Goal: Use online tool/utility: Utilize a website feature to perform a specific function

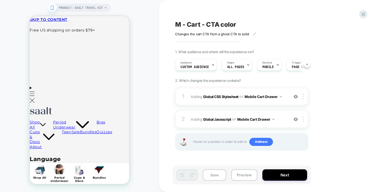
scroll to position [0, 0]
click at [282, 112] on div "2 Adding Global Javascript on Mobile Cart Drawer Add Before Add After Copy to D…" at bounding box center [241, 119] width 133 height 18
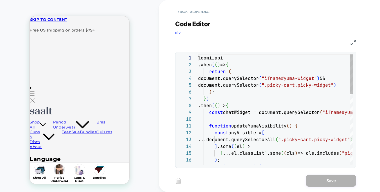
scroll to position [68, 0]
click at [176, 16] on button "< Back to experience" at bounding box center [193, 12] width 37 height 8
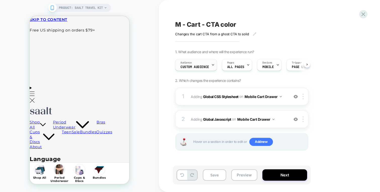
click at [197, 70] on div "Audience Custom Audience" at bounding box center [195, 64] width 39 height 11
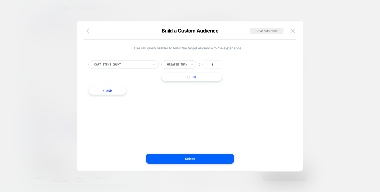
click at [88, 29] on icon "button" at bounding box center [87, 30] width 3 height 5
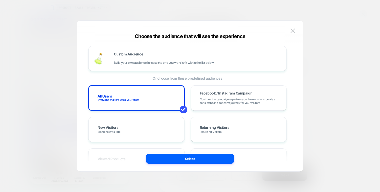
click at [294, 24] on div "Choose the audience that will see the experience Custom Audience Build your own…" at bounding box center [190, 95] width 226 height 151
click at [294, 30] on img at bounding box center [293, 30] width 5 height 4
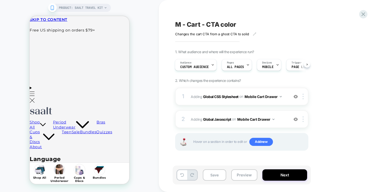
click at [247, 163] on div "M - Cart - CTA color Changes the cart CTA from a ghost CTA to solid Click to ed…" at bounding box center [267, 96] width 189 height 182
click at [247, 168] on div "Save Preview Next" at bounding box center [242, 174] width 138 height 19
click at [246, 171] on button "Preview" at bounding box center [244, 174] width 26 height 11
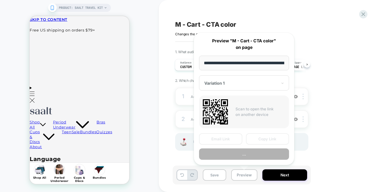
scroll to position [0, 42]
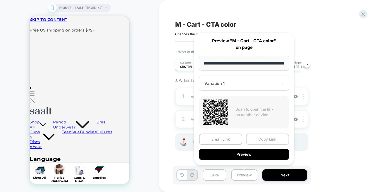
click at [259, 142] on button "Copy Link" at bounding box center [267, 138] width 43 height 11
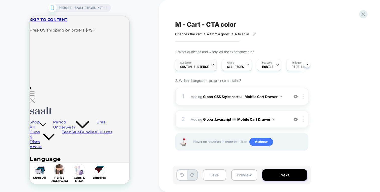
click at [197, 63] on div "Audience Custom Audience" at bounding box center [194, 64] width 39 height 11
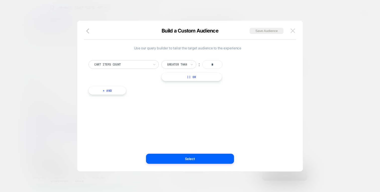
click at [291, 29] on img at bounding box center [293, 30] width 5 height 4
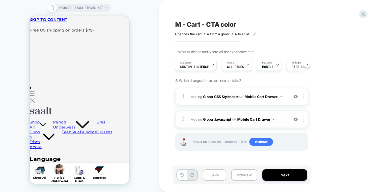
click at [295, 121] on img at bounding box center [296, 119] width 4 height 4
click at [295, 97] on img at bounding box center [296, 96] width 4 height 4
click at [248, 174] on button "Preview" at bounding box center [244, 174] width 26 height 11
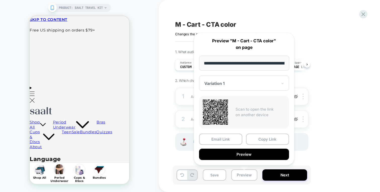
click at [338, 120] on div "1. What audience and where will the experience run? Audience Custom Audience Pa…" at bounding box center [267, 106] width 184 height 113
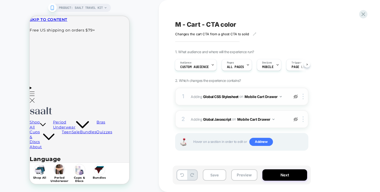
click at [297, 120] on img at bounding box center [296, 119] width 4 height 4
click at [297, 99] on div at bounding box center [296, 97] width 8 height 6
click at [286, 100] on div "1 Adding Global CSS Stylesheet on Mobile Cart Drawer Add Before Add After Copy …" at bounding box center [241, 97] width 133 height 18
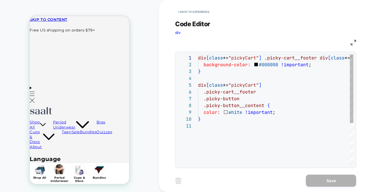
scroll to position [68, 0]
click at [202, 9] on button "< Back to experience" at bounding box center [193, 12] width 37 height 8
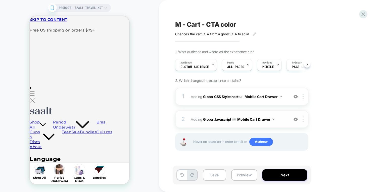
scroll to position [0, 0]
click at [279, 114] on div "2 Adding Global Javascript on Mobile Cart Drawer Add Before Add After Copy to D…" at bounding box center [241, 119] width 133 height 18
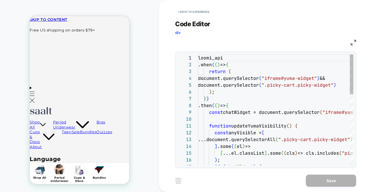
scroll to position [68, 0]
click at [207, 12] on button "< Back to experience" at bounding box center [193, 12] width 37 height 8
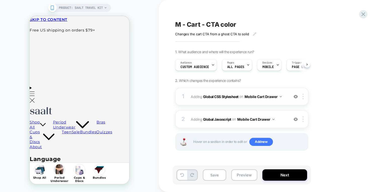
scroll to position [0, 0]
click at [296, 96] on img at bounding box center [296, 96] width 4 height 4
click at [290, 116] on div "2 Adding Global Javascript on Mobile Cart Drawer Add Before Add After Copy to D…" at bounding box center [241, 119] width 133 height 18
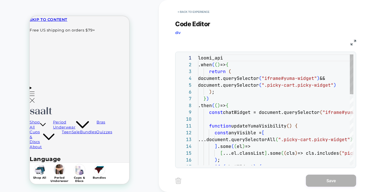
scroll to position [48, 41]
type textarea "**********"
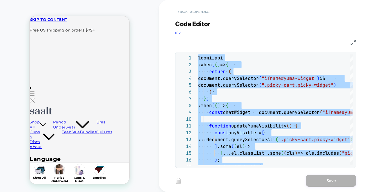
click at [206, 9] on button "< Back to experience" at bounding box center [193, 12] width 37 height 8
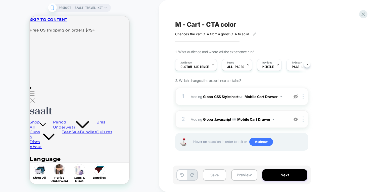
scroll to position [0, 0]
click at [294, 117] on img at bounding box center [296, 119] width 4 height 4
click at [241, 168] on div "Save Preview Next" at bounding box center [242, 174] width 138 height 19
click at [241, 171] on button "Preview" at bounding box center [244, 174] width 26 height 11
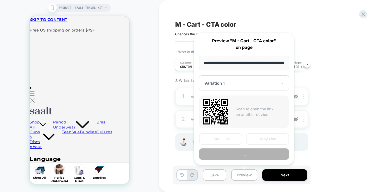
scroll to position [0, 42]
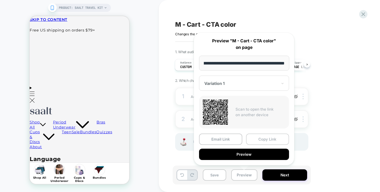
click at [252, 141] on button "Copy Link" at bounding box center [267, 138] width 43 height 11
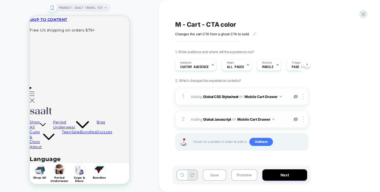
click at [294, 95] on img at bounding box center [296, 96] width 4 height 4
click at [296, 119] on img at bounding box center [296, 119] width 4 height 4
click at [245, 170] on button "Preview" at bounding box center [244, 174] width 26 height 11
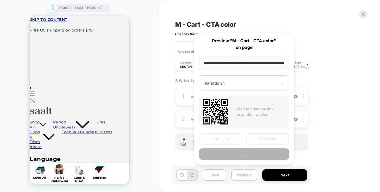
click at [245, 170] on button "Preview" at bounding box center [244, 174] width 26 height 11
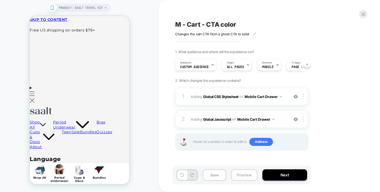
click at [252, 178] on button "Preview" at bounding box center [244, 174] width 26 height 11
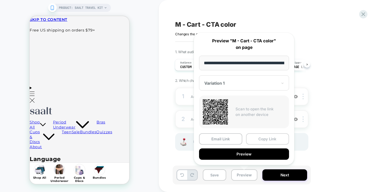
scroll to position [0, 42]
click at [268, 141] on button "Copy Link" at bounding box center [267, 138] width 43 height 11
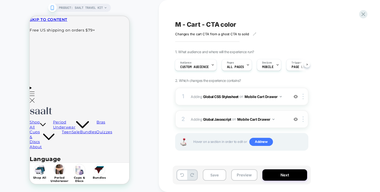
click at [185, 6] on div "M - Cart - CTA color Changes the cart CTA from a ghost CTA to solid Click to ed…" at bounding box center [267, 96] width 189 height 182
click at [186, 7] on div "M - Cart - CTA color Changes the cart CTA from a ghost CTA to solid Click to ed…" at bounding box center [267, 96] width 189 height 182
click at [281, 113] on div "2 Adding Global Javascript on Mobile Cart Drawer Add Before Add After Copy to D…" at bounding box center [241, 119] width 133 height 18
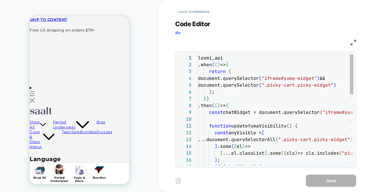
scroll to position [68, 0]
click at [198, 15] on button "< Back to experience" at bounding box center [193, 12] width 37 height 8
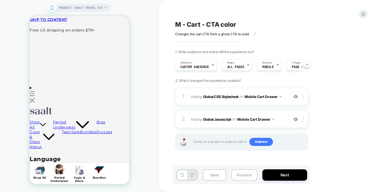
click at [249, 173] on button "Preview" at bounding box center [244, 174] width 26 height 11
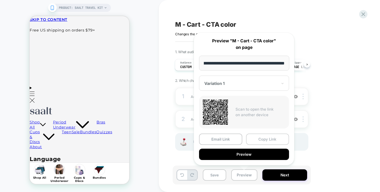
scroll to position [0, 0]
click at [259, 141] on button "Copy Link" at bounding box center [267, 138] width 43 height 11
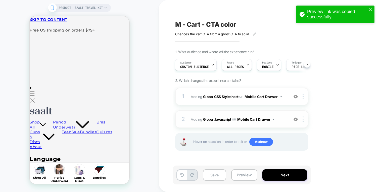
click at [279, 113] on div "2 Adding Global Javascript on Mobile Cart Drawer Add Before Add After Copy to D…" at bounding box center [241, 119] width 133 height 18
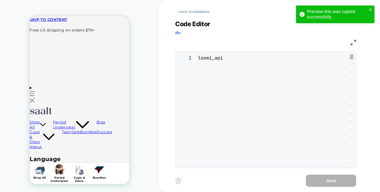
scroll to position [68, 0]
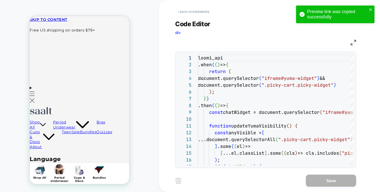
click at [191, 9] on button "< Back to experience" at bounding box center [193, 12] width 37 height 8
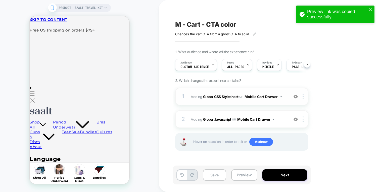
scroll to position [0, 0]
click at [280, 89] on div "1 Adding Global CSS Stylesheet on Mobile Cart Drawer Add Before Add After Copy …" at bounding box center [241, 97] width 133 height 18
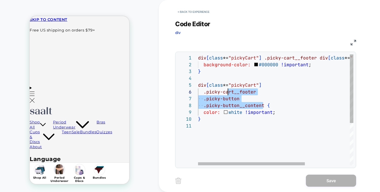
scroll to position [34, 30]
drag, startPoint x: 263, startPoint y: 104, endPoint x: 228, endPoint y: 89, distance: 38.2
click at [228, 89] on div "div [ class *= "pickyCart" ] .picky-cart__footer div [ class *= "_button_" ] ::…" at bounding box center [308, 143] width 221 height 179
click at [199, 58] on div "div [ class *= "pickyCart" ] .picky-cart__footer div [ class *= "_button_" ] ::…" at bounding box center [308, 143] width 221 height 179
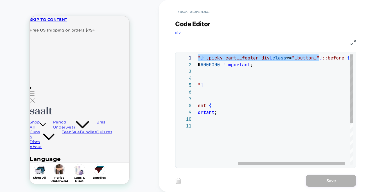
scroll to position [0, 179]
click at [253, 93] on div "div [ class *= "pickyCart" ] .picky-cart__footer div [ class *= "_button_" ] ::…" at bounding box center [250, 143] width 221 height 179
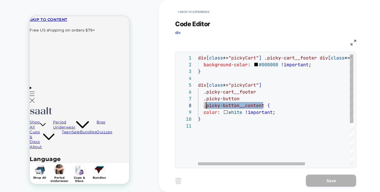
drag, startPoint x: 263, startPoint y: 103, endPoint x: 206, endPoint y: 103, distance: 56.6
click at [206, 103] on div "div [ class *= "pickyCart" ] .picky-cart__footer div [ class *= "_button_" ] ::…" at bounding box center [308, 143] width 221 height 179
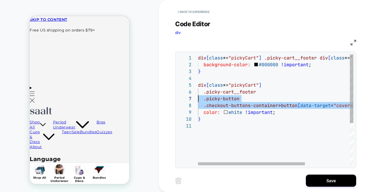
scroll to position [48, 0]
drag, startPoint x: 321, startPoint y: 105, endPoint x: 205, endPoint y: 104, distance: 115.4
click at [205, 104] on div "div [ class *= "pickyCart" ] .picky-cart__footer div [ class *= "_button_" ] ::…" at bounding box center [308, 143] width 221 height 179
click at [203, 106] on div "div [ class *= "pickyCart" ] .picky-cart__footer div [ class *= "_button_" ] ::…" at bounding box center [308, 143] width 221 height 179
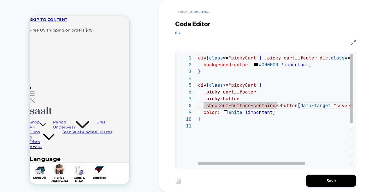
click at [203, 106] on div "div [ class *= "pickyCart" ] .picky-cart__footer div [ class *= "_button_" ] ::…" at bounding box center [308, 143] width 221 height 179
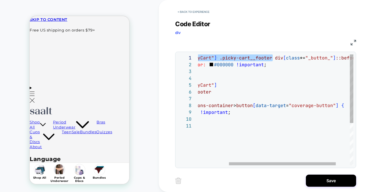
scroll to position [0, 193]
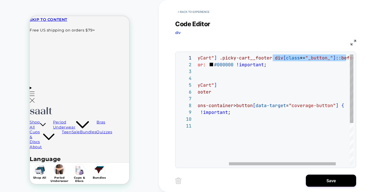
drag, startPoint x: 273, startPoint y: 56, endPoint x: 345, endPoint y: 59, distance: 72.0
click at [345, 59] on div "div [ class *= "pickyCart" ] .picky-cart__footer div [ class *= "_button_" ] ::…" at bounding box center [263, 143] width 221 height 179
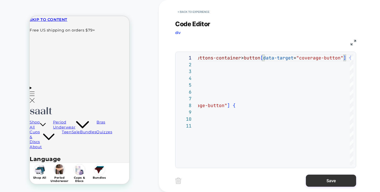
type textarea "**********"
click at [334, 181] on button "Save" at bounding box center [331, 180] width 50 height 12
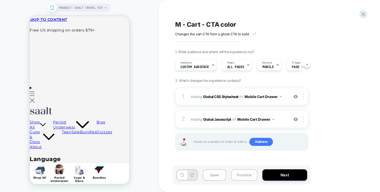
click at [255, 177] on button "Preview" at bounding box center [244, 174] width 26 height 11
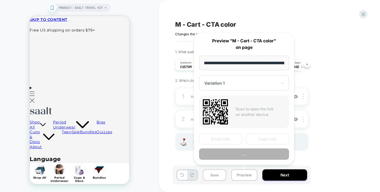
scroll to position [0, 42]
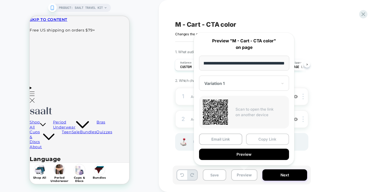
click at [262, 134] on button "Copy Link" at bounding box center [267, 138] width 43 height 11
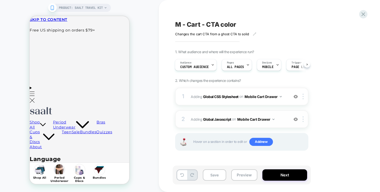
click at [269, 114] on div "2 Adding Global Javascript on Mobile Cart Drawer Add Before Add After Copy to D…" at bounding box center [241, 119] width 133 height 18
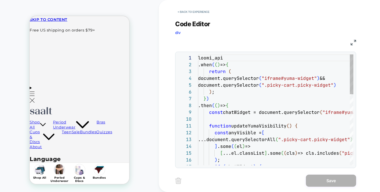
scroll to position [68, 0]
click at [197, 3] on div "< Back to experience" at bounding box center [285, 7] width 221 height 15
click at [197, 10] on button "< Back to experience" at bounding box center [193, 12] width 37 height 8
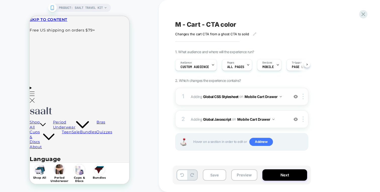
scroll to position [0, 0]
click at [266, 102] on div "1 Adding Global CSS Stylesheet on Mobile Cart Drawer Add Before Add After Copy …" at bounding box center [241, 97] width 133 height 18
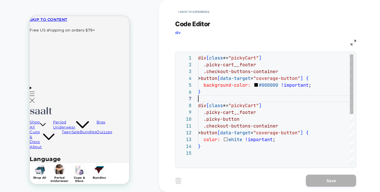
click at [270, 101] on div "div [ class *= "pickyCart" ] .picky-cart__footer .checkout-buttons-container > …" at bounding box center [275, 157] width 155 height 206
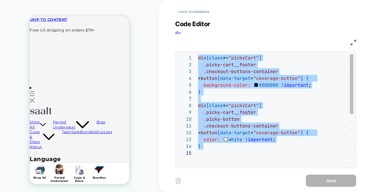
click at [228, 80] on div "div [ class *= "pickyCart" ] .picky-cart__footer .checkout-buttons-container > …" at bounding box center [275, 157] width 155 height 206
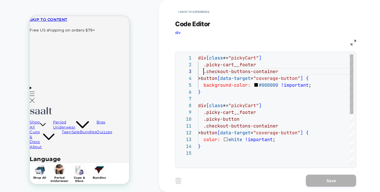
click at [204, 74] on div "div [ class *= "pickyCart" ] .picky-cart__footer .checkout-buttons-container > …" at bounding box center [275, 157] width 155 height 206
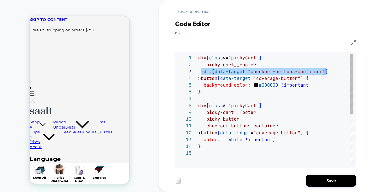
scroll to position [14, 3]
drag, startPoint x: 342, startPoint y: 71, endPoint x: 201, endPoint y: 70, distance: 140.8
click at [201, 70] on div "div [ class *= "pickyCart" ] .picky-cart__footer div [ data-target = "checkout-…" at bounding box center [275, 157] width 155 height 206
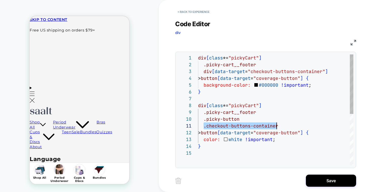
drag, startPoint x: 203, startPoint y: 127, endPoint x: 296, endPoint y: 126, distance: 92.3
click at [296, 126] on div "div [ class *= "pickyCart" ] .picky-cart__footer div [ data-target = "checkout-…" at bounding box center [275, 157] width 155 height 206
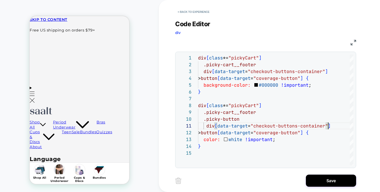
type textarea "**********"
click at [322, 174] on div "Save" at bounding box center [265, 180] width 181 height 13
click at [320, 178] on button "Save" at bounding box center [331, 180] width 50 height 12
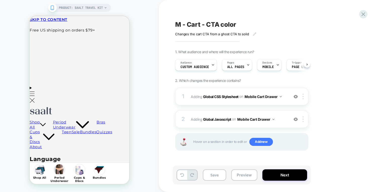
click at [257, 177] on div "Save Preview Next" at bounding box center [242, 174] width 138 height 19
click at [257, 177] on button "Preview" at bounding box center [244, 174] width 26 height 11
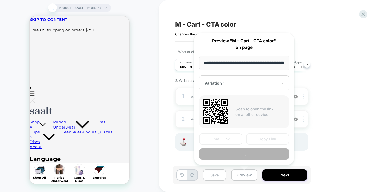
scroll to position [0, 42]
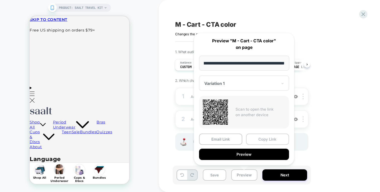
click at [270, 138] on button "Copy Link" at bounding box center [267, 138] width 43 height 11
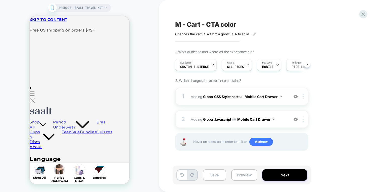
click at [271, 105] on div "1 Adding Global CSS Stylesheet on Mobile Cart Drawer Add Before Add After Copy …" at bounding box center [241, 97] width 133 height 18
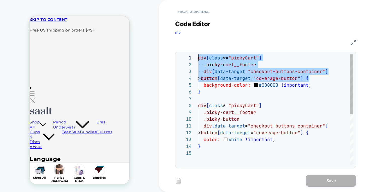
drag, startPoint x: 309, startPoint y: 80, endPoint x: 165, endPoint y: 44, distance: 148.6
click at [198, 54] on div "div [ class *= "pickyCart" ] .picky-cart__footer div [ data-target = "checkout-…" at bounding box center [275, 157] width 155 height 206
click at [285, 111] on div "div [ class *= "pickyCart" ] .picky-cart__footer div [ data-target = "checkout-…" at bounding box center [275, 157] width 155 height 206
type textarea "**********"
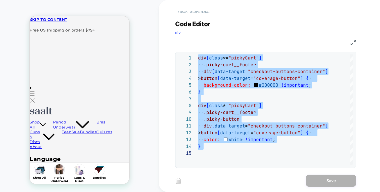
click at [198, 12] on button "< Back to experience" at bounding box center [193, 12] width 37 height 8
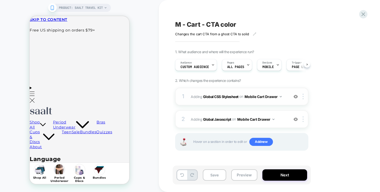
scroll to position [0, 0]
click at [247, 171] on button "Preview" at bounding box center [244, 174] width 26 height 11
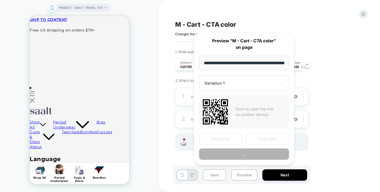
scroll to position [0, 42]
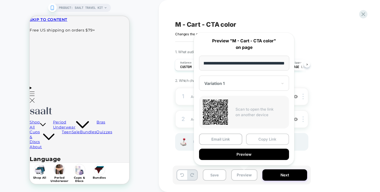
click at [257, 138] on button "Copy Link" at bounding box center [267, 138] width 43 height 11
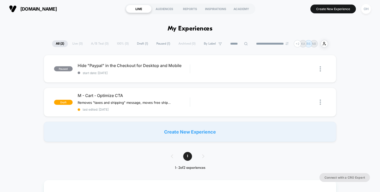
click at [284, 16] on div "paulfredrick.com LIVE AUDIENCES REPORTS INSPIRATIONS ACADEMY Create New Experie…" at bounding box center [190, 9] width 380 height 18
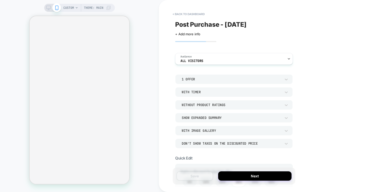
scroll to position [207, 0]
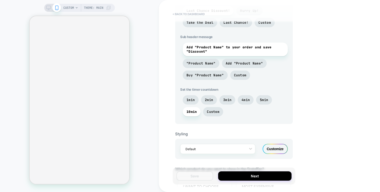
click at [199, 13] on button "< back to dashboard" at bounding box center [188, 14] width 37 height 8
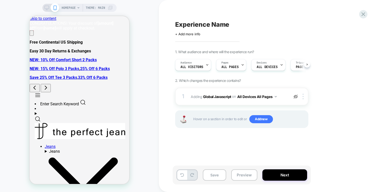
scroll to position [0, 0]
click at [284, 16] on div "Experience Name Click to edit experience details + Add more info 1. What audien…" at bounding box center [267, 96] width 189 height 182
